Goal: Navigation & Orientation: Find specific page/section

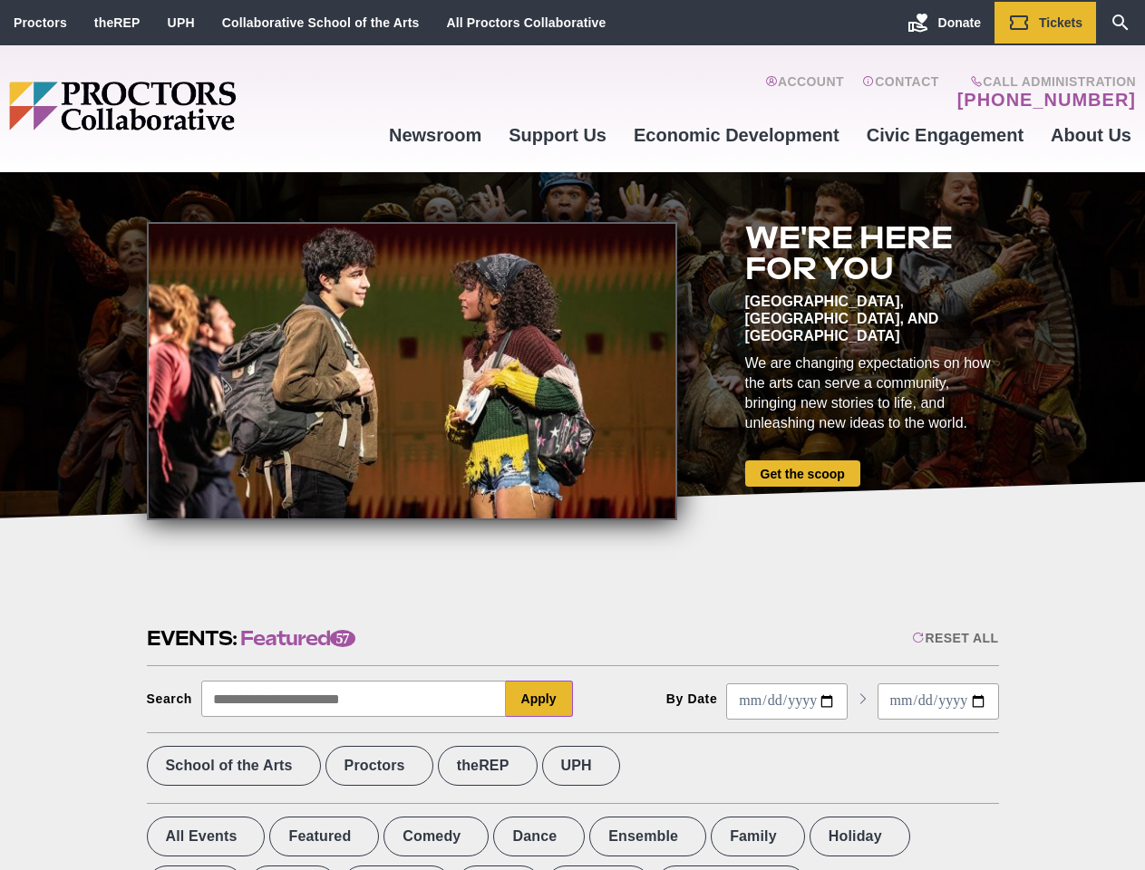
click at [572, 435] on div at bounding box center [412, 371] width 530 height 298
click at [953, 638] on div "Reset All" at bounding box center [955, 638] width 86 height 15
click at [539, 699] on button "Apply" at bounding box center [539, 699] width 67 height 36
